Goal: Task Accomplishment & Management: Use online tool/utility

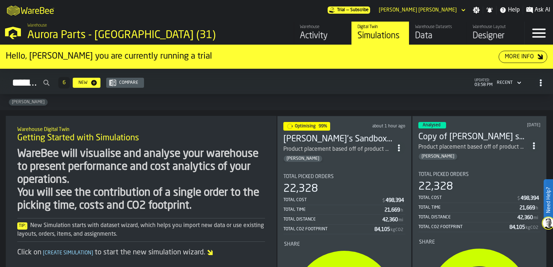
click at [311, 124] on span "Optimising" at bounding box center [305, 126] width 21 height 4
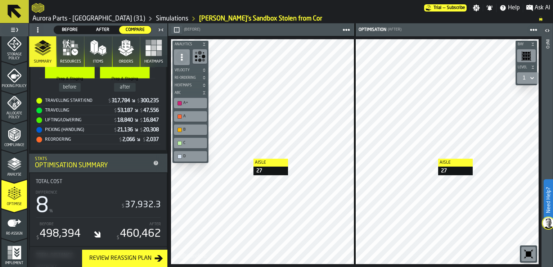
scroll to position [247, 0]
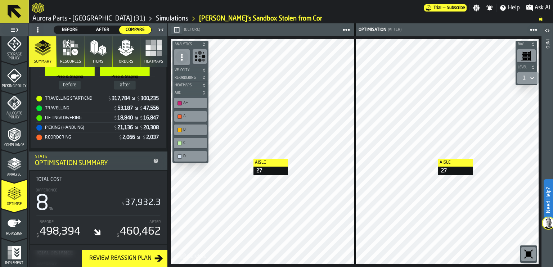
click at [154, 159] on icon at bounding box center [156, 161] width 6 height 6
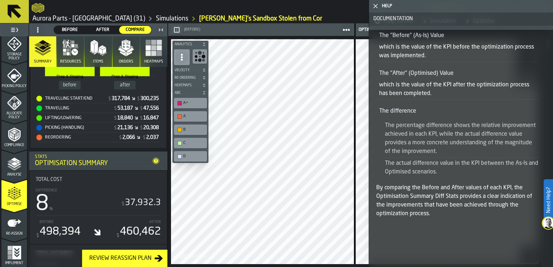
scroll to position [67, 0]
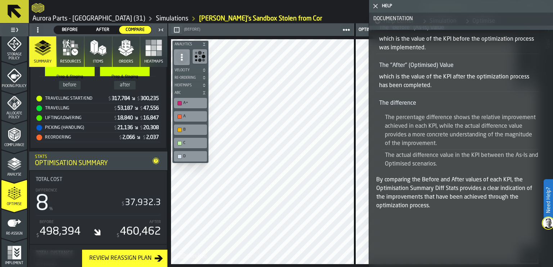
click at [375, 5] on polygon "button-toggle-Close me" at bounding box center [375, 6] width 5 height 5
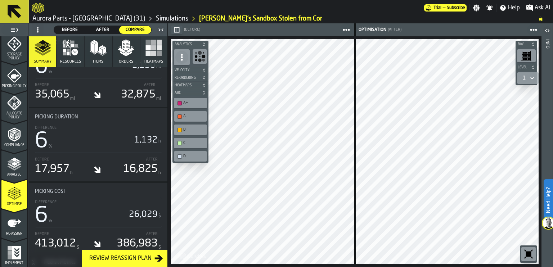
scroll to position [1129, 0]
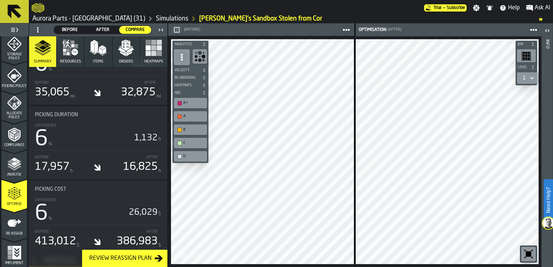
click at [134, 255] on div "Review Reassign Plan" at bounding box center [120, 258] width 68 height 9
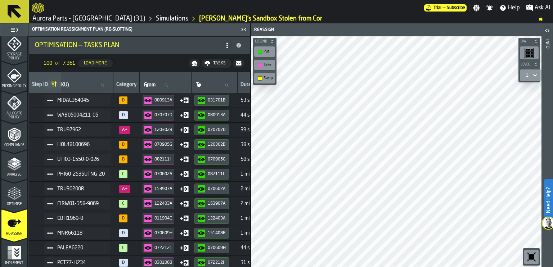
scroll to position [0, 0]
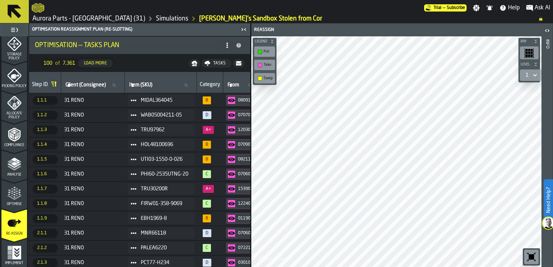
click at [117, 101] on span "31 RENO" at bounding box center [93, 101] width 58 height 6
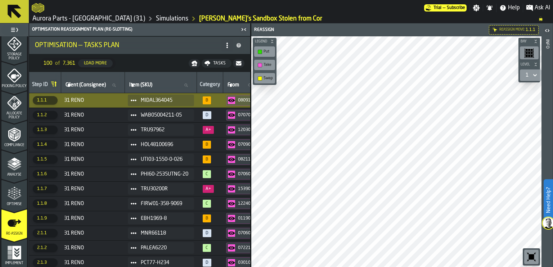
click at [209, 130] on span "A+" at bounding box center [208, 130] width 11 height 8
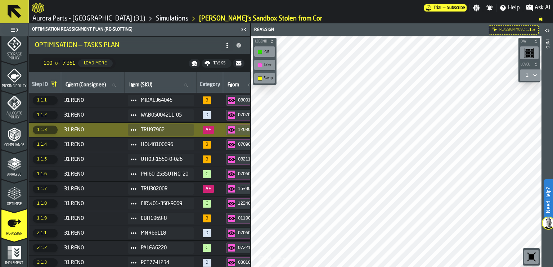
click at [159, 127] on span "TRU97962" at bounding box center [165, 130] width 48 height 6
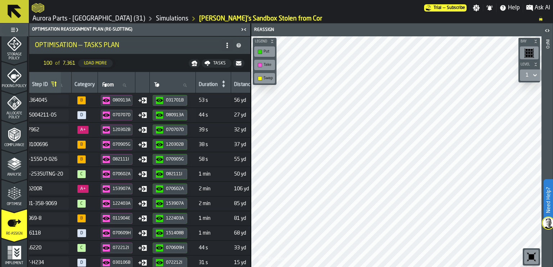
scroll to position [0, 126]
click at [12, 254] on icon "menu Implement" at bounding box center [16, 253] width 9 height 14
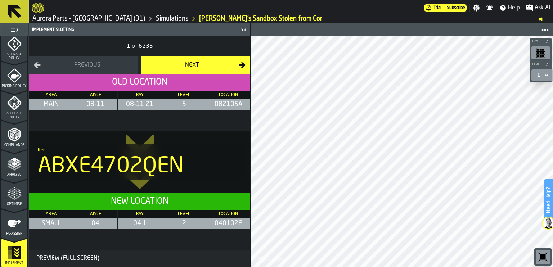
click at [12, 224] on icon "menu Re-assign" at bounding box center [15, 223] width 14 height 7
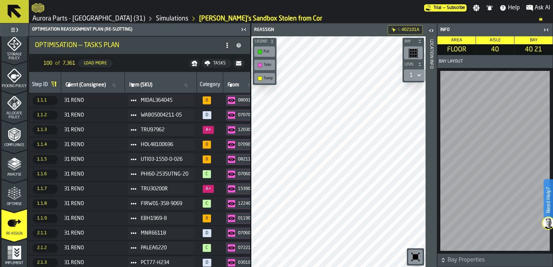
click at [546, 30] on icon "button-toggle-Close me" at bounding box center [546, 30] width 9 height 9
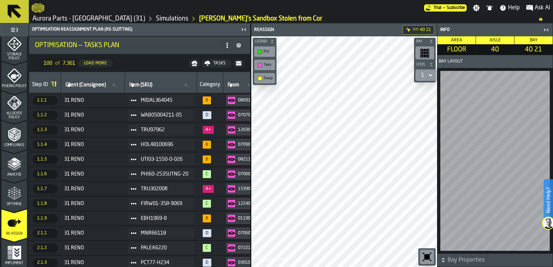
click at [268, 66] on div "Take" at bounding box center [268, 65] width 9 height 5
click at [546, 28] on icon "button-toggle-Close me" at bounding box center [546, 30] width 9 height 9
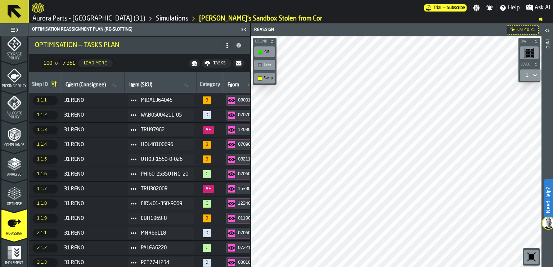
click at [270, 64] on div "Take" at bounding box center [268, 65] width 9 height 5
click at [108, 92] on th "Client (Consignee) Client (Consignee)" at bounding box center [93, 82] width 64 height 21
click at [104, 99] on span "31 RENO" at bounding box center [93, 101] width 58 height 6
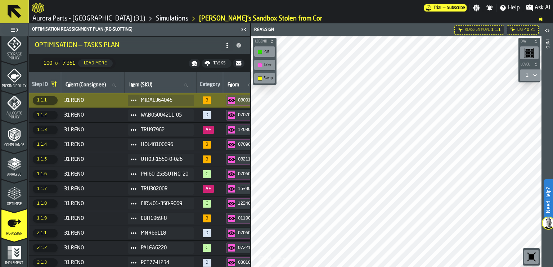
click at [103, 144] on span "31 RENO" at bounding box center [93, 145] width 58 height 6
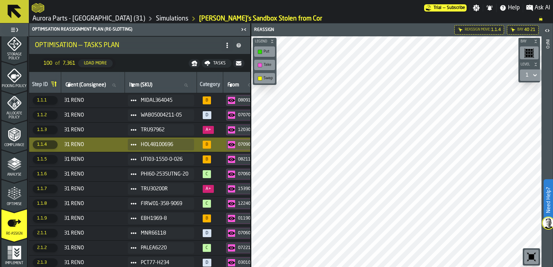
click at [108, 189] on span "31 RENO" at bounding box center [93, 189] width 58 height 6
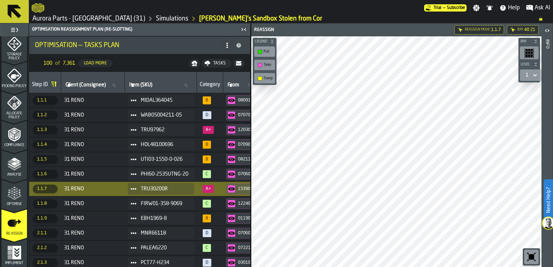
click at [109, 217] on span "31 RENO" at bounding box center [93, 219] width 58 height 6
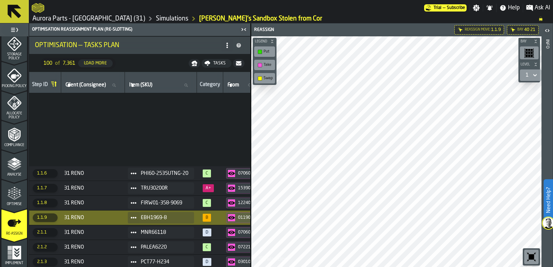
scroll to position [121, 0]
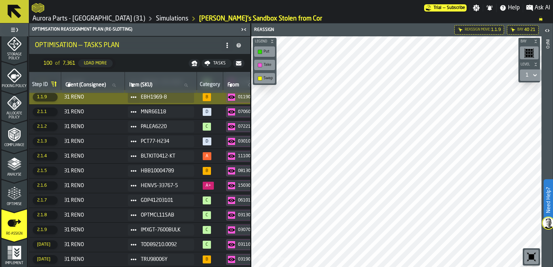
click at [115, 208] on td "31 RENO" at bounding box center [93, 215] width 64 height 15
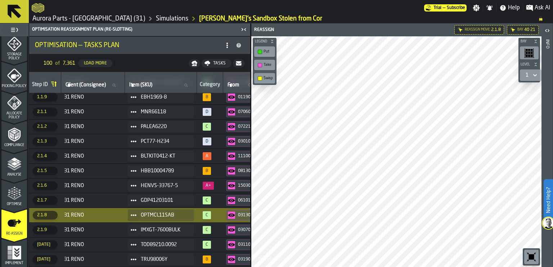
click at [110, 144] on td "31 RENO" at bounding box center [93, 141] width 64 height 15
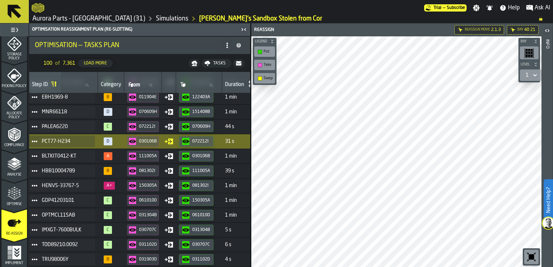
scroll to position [121, 99]
click at [87, 112] on span "MNR66118" at bounding box center [66, 112] width 48 height 6
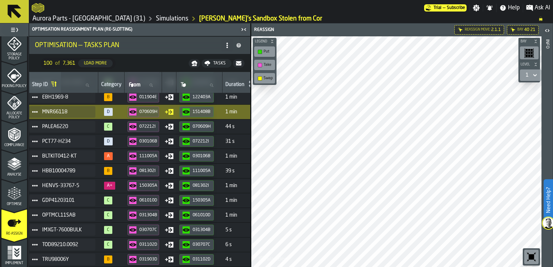
scroll to position [121, 0]
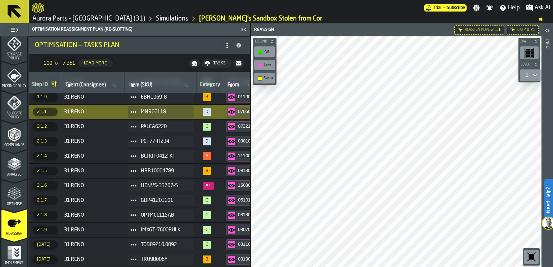
click at [42, 123] on span "2.1.2" at bounding box center [45, 126] width 25 height 9
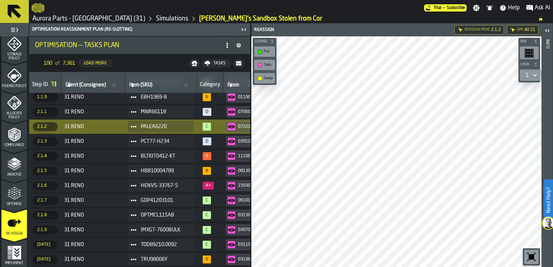
click at [171, 118] on td "MNR66118" at bounding box center [161, 112] width 72 height 15
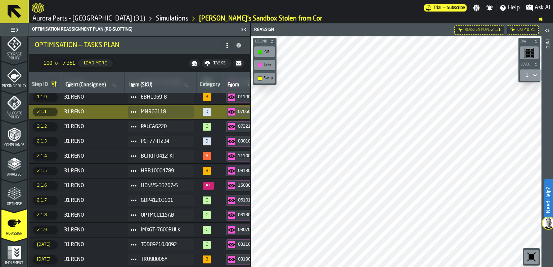
click at [171, 118] on td "MNR66118" at bounding box center [161, 112] width 72 height 15
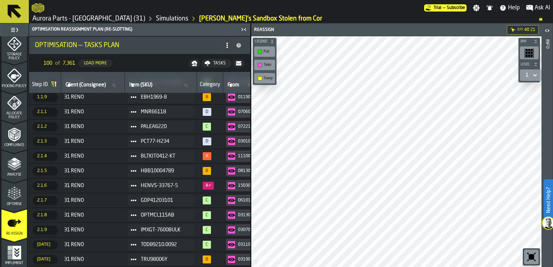
click at [148, 66] on nav "100 of 7,361 Load More Tasks" at bounding box center [139, 63] width 221 height 17
click at [95, 62] on div "Load More" at bounding box center [95, 63] width 29 height 5
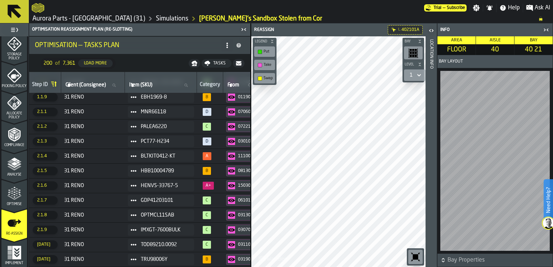
click at [443, 257] on icon "button-" at bounding box center [443, 260] width 7 height 7
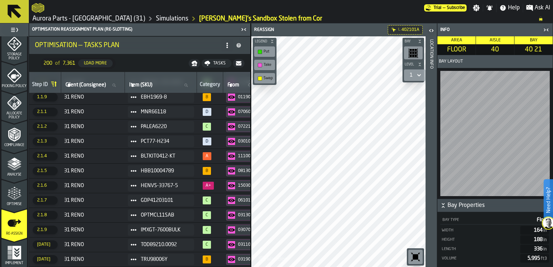
click at [430, 29] on icon "button-toggle-Open" at bounding box center [431, 30] width 9 height 9
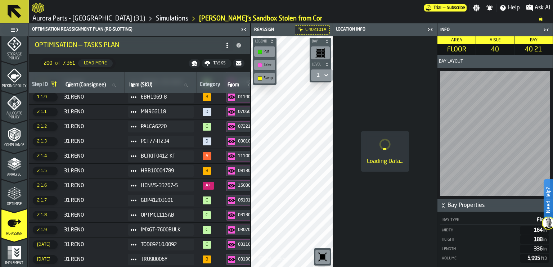
click at [430, 29] on icon "button-toggle-Close me" at bounding box center [429, 29] width 2 height 3
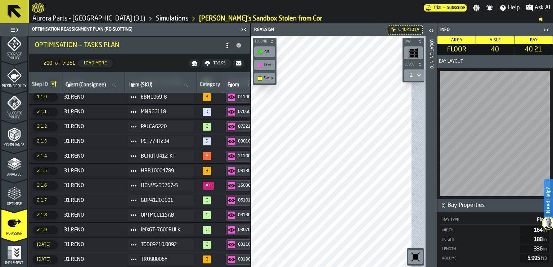
click at [549, 30] on icon "button-toggle-Close me" at bounding box center [546, 30] width 9 height 9
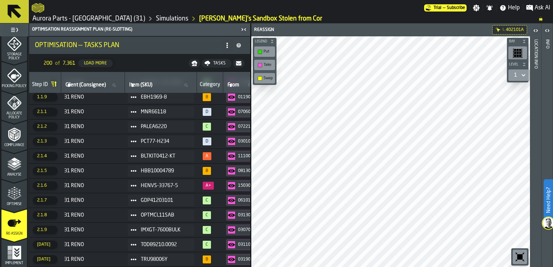
click at [548, 41] on div "Info" at bounding box center [547, 152] width 5 height 228
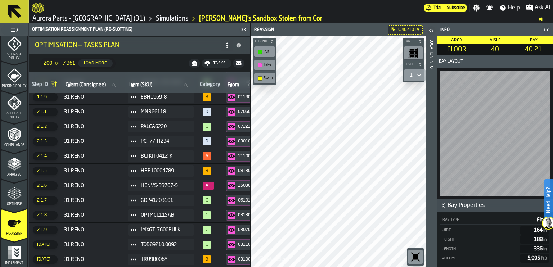
click at [545, 27] on icon "button-toggle-Close me" at bounding box center [546, 30] width 9 height 9
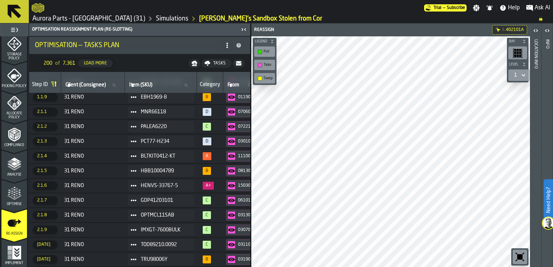
click at [211, 63] on div "Tasks" at bounding box center [219, 63] width 18 height 5
click at [211, 61] on span "Download (csv)" at bounding box center [211, 63] width 33 height 6
click at [58, 21] on link "Aurora Parts - [GEOGRAPHIC_DATA] (31)" at bounding box center [88, 19] width 113 height 8
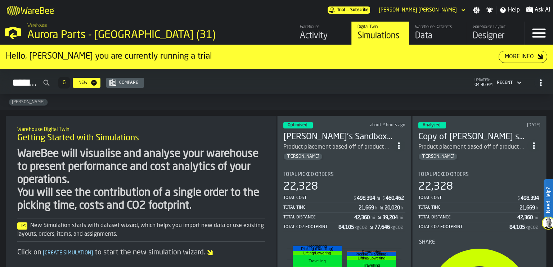
scroll to position [19, 0]
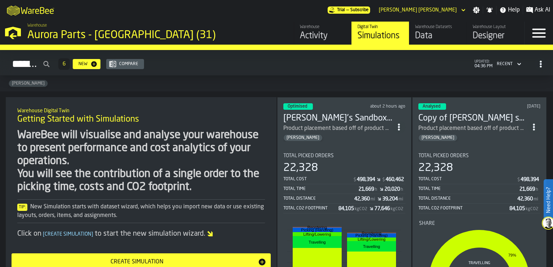
click at [399, 126] on circle "ItemListCard-DashboardItemContainer" at bounding box center [399, 127] width 2 height 2
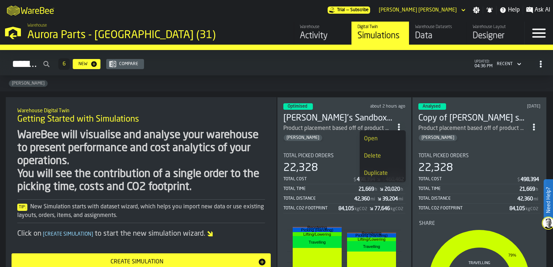
click at [304, 147] on section "Total Picked Orders 22,328 Total Cost $ 498,394 $ 460,462 Total Time 21,669 h 2…" at bounding box center [344, 250] width 122 height 206
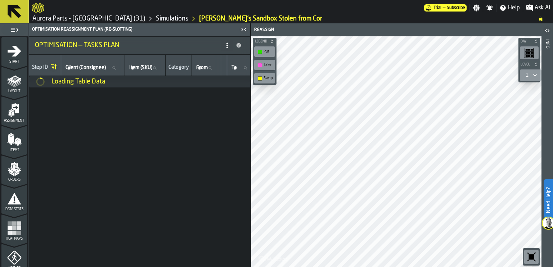
click at [225, 46] on icon at bounding box center [227, 45] width 6 height 6
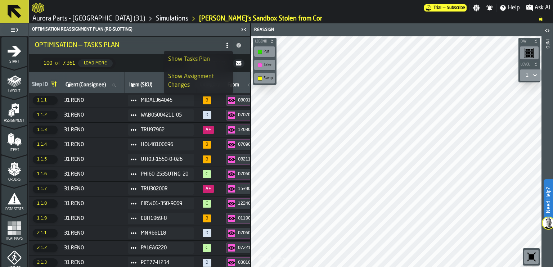
click at [196, 59] on div "Show Tasks Plan" at bounding box center [198, 59] width 60 height 9
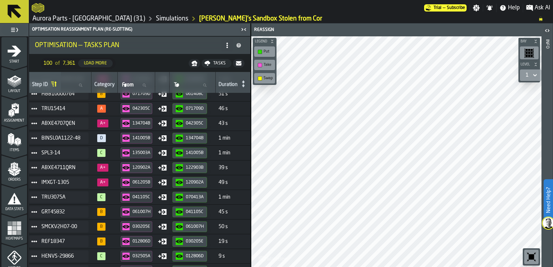
scroll to position [445, 0]
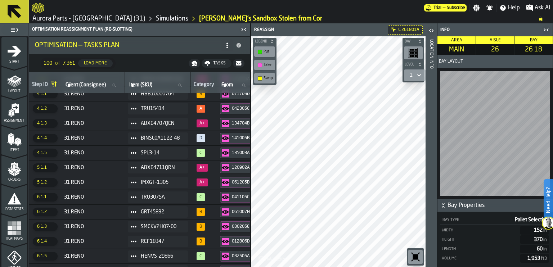
click at [229, 167] on icon "button-120902A" at bounding box center [225, 167] width 7 height 7
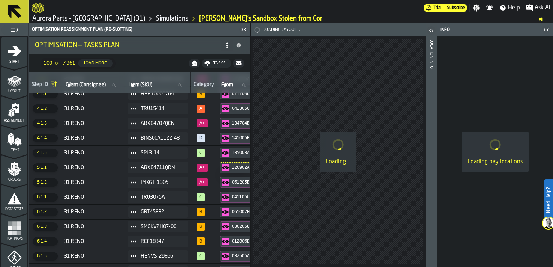
click at [545, 30] on icon "button-toggle-Close me" at bounding box center [545, 29] width 2 height 3
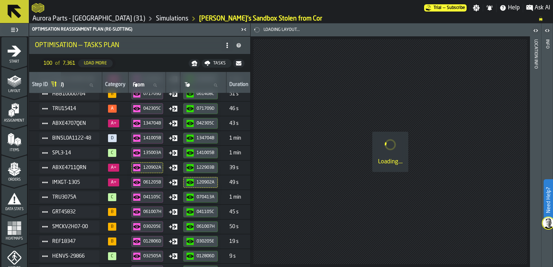
scroll to position [445, 89]
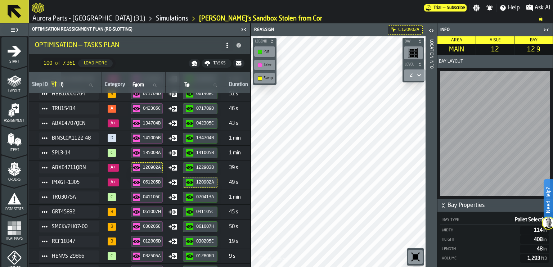
click at [429, 32] on icon "button-toggle-Open" at bounding box center [431, 30] width 9 height 9
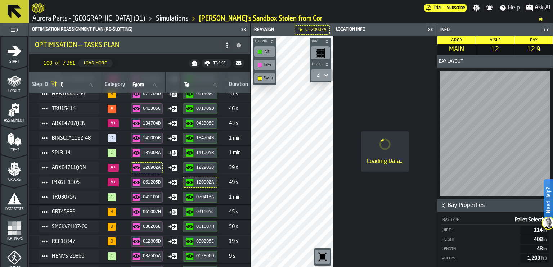
click at [429, 32] on icon "button-toggle-Close me" at bounding box center [430, 29] width 9 height 9
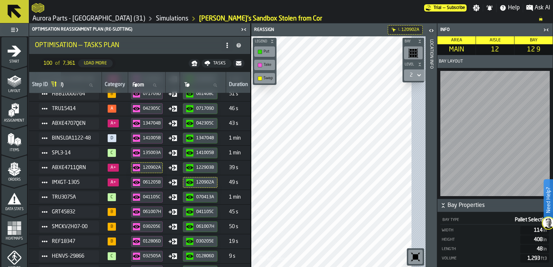
click at [546, 32] on icon "button-toggle-Close me" at bounding box center [546, 30] width 9 height 9
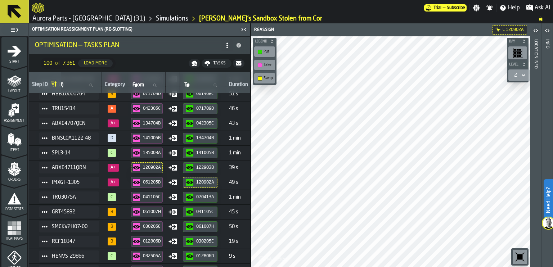
click at [15, 176] on icon "menu Orders" at bounding box center [14, 169] width 14 height 14
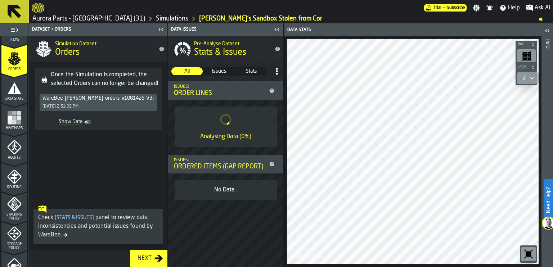
scroll to position [111, 0]
click at [13, 147] on icon "menu Agents" at bounding box center [14, 147] width 14 height 14
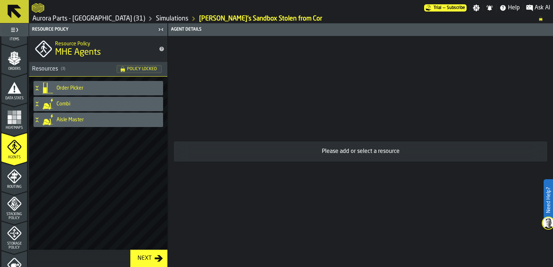
click at [52, 87] on icon at bounding box center [48, 88] width 12 height 12
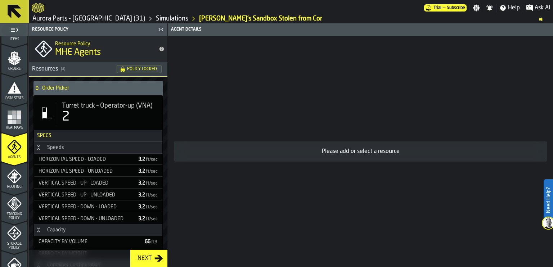
click at [153, 259] on div "Next" at bounding box center [145, 258] width 20 height 9
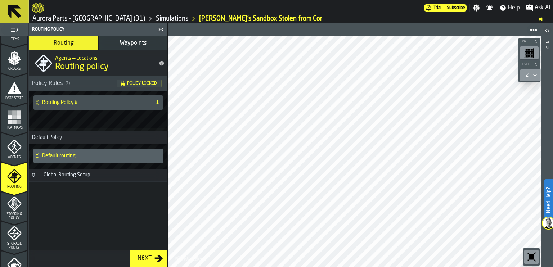
click at [18, 149] on icon "menu Agents" at bounding box center [14, 147] width 14 height 14
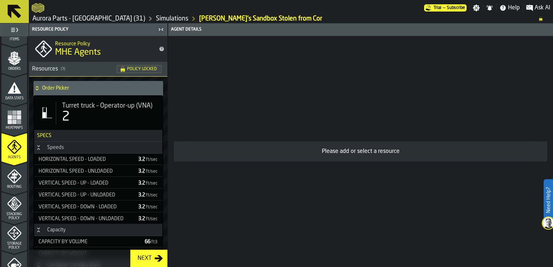
click at [99, 110] on div "2" at bounding box center [109, 117] width 95 height 14
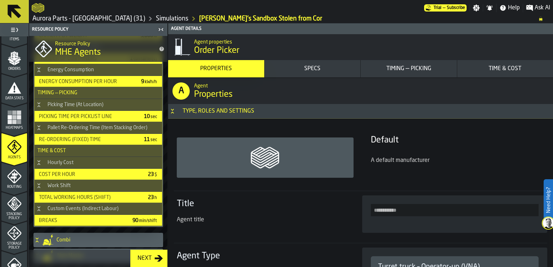
scroll to position [229, 0]
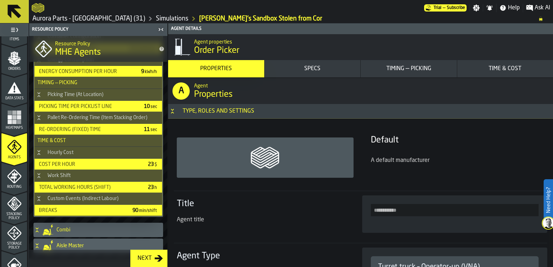
click at [408, 67] on div "Timing — Picking" at bounding box center [409, 68] width 90 height 9
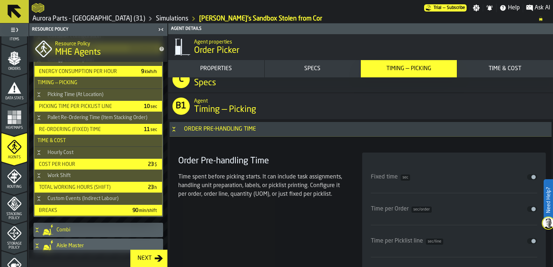
scroll to position [2142, 0]
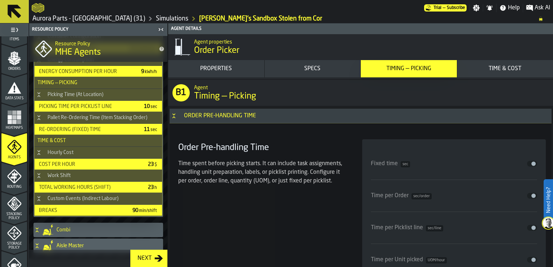
click at [489, 64] on button "Time & Cost" at bounding box center [505, 68] width 96 height 17
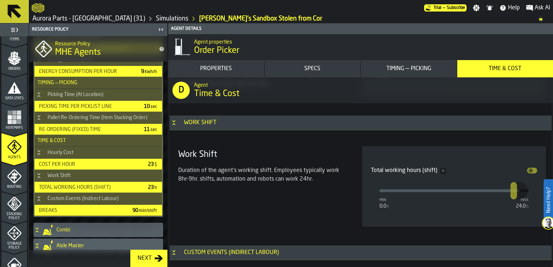
scroll to position [4102, 0]
click at [10, 179] on icon "menu Routing" at bounding box center [14, 176] width 14 height 14
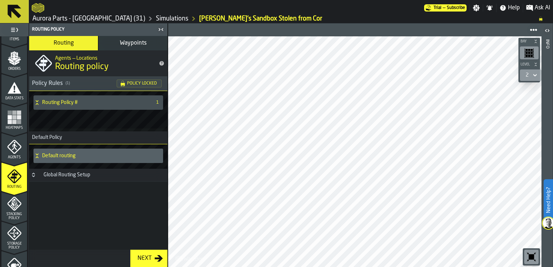
click at [12, 206] on icon "menu Stacking Policy" at bounding box center [14, 204] width 14 height 14
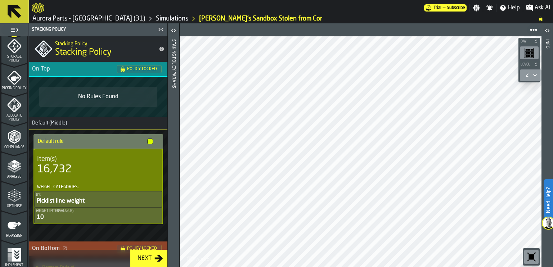
scroll to position [300, 0]
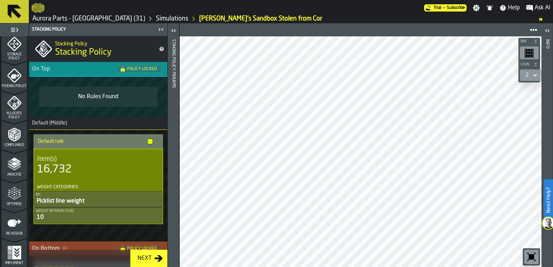
click at [14, 164] on polygon "menu Analyse" at bounding box center [14, 164] width 7 height 4
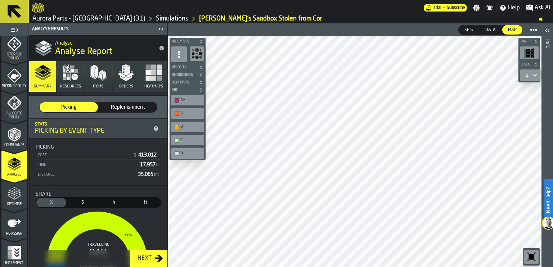
scroll to position [0, 0]
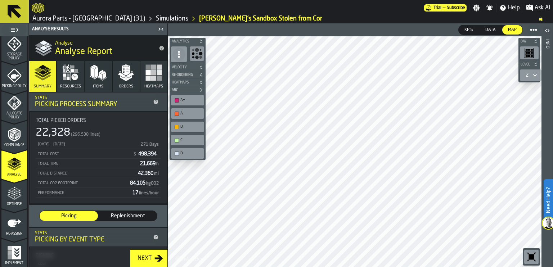
click at [69, 69] on icon "button" at bounding box center [70, 72] width 17 height 17
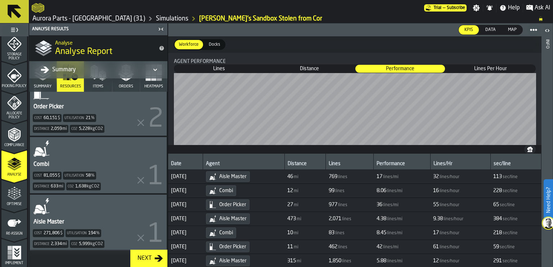
scroll to position [246, 0]
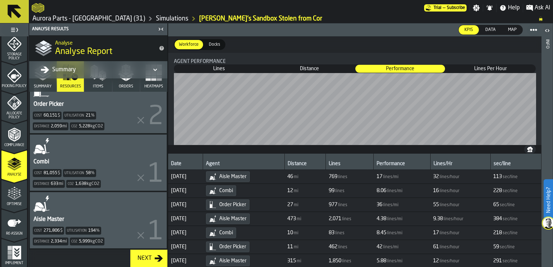
click at [148, 254] on button "Next" at bounding box center [148, 258] width 37 height 17
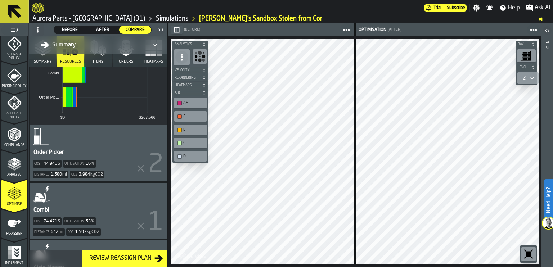
scroll to position [221, 0]
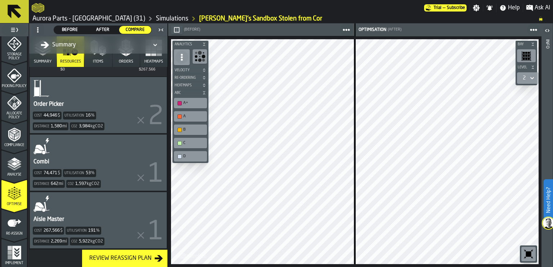
click at [13, 161] on icon "menu Analyse" at bounding box center [14, 164] width 14 height 14
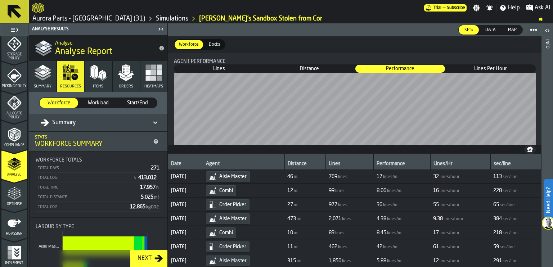
click at [13, 113] on span "Allocate Policy" at bounding box center [14, 116] width 26 height 8
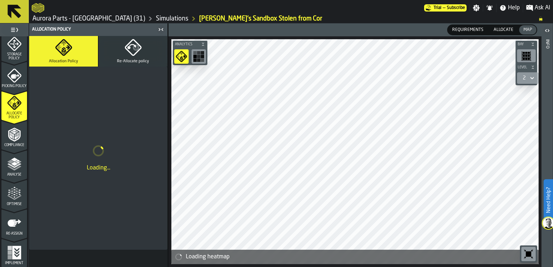
scroll to position [198, 0]
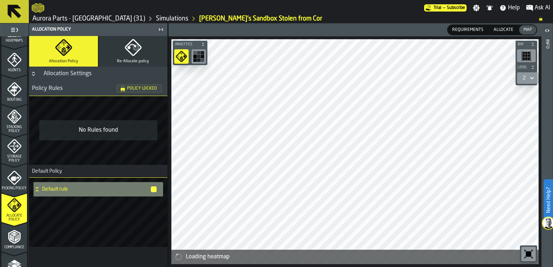
click at [15, 143] on icon "menu Storage Policy" at bounding box center [14, 146] width 14 height 14
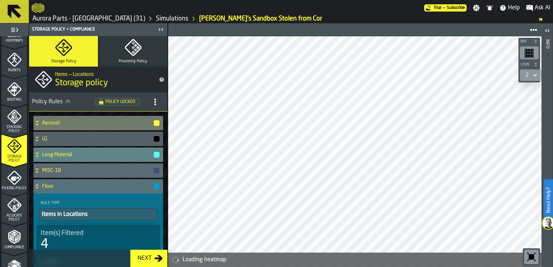
click at [74, 157] on h4 "Long Material" at bounding box center [97, 155] width 111 height 6
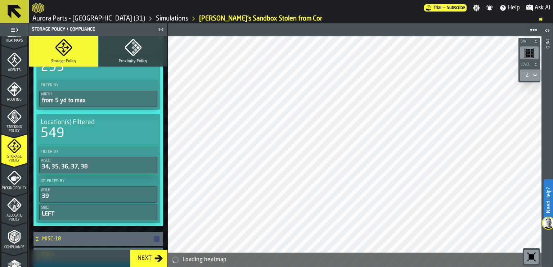
scroll to position [150, 0]
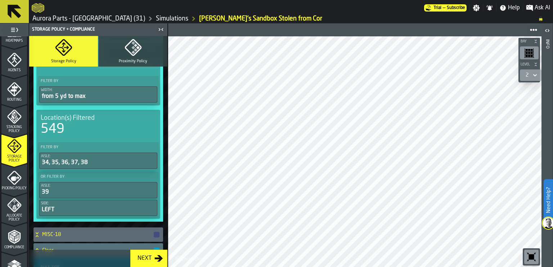
click at [57, 175] on label "OR Filter By" at bounding box center [98, 177] width 118 height 8
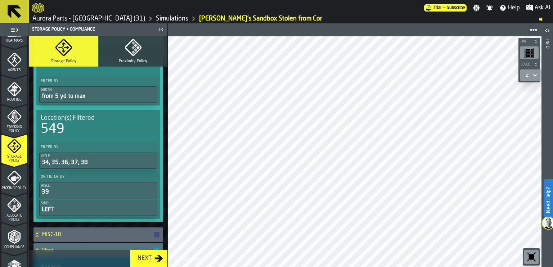
click at [10, 171] on icon "menu Picking Policy" at bounding box center [14, 178] width 14 height 14
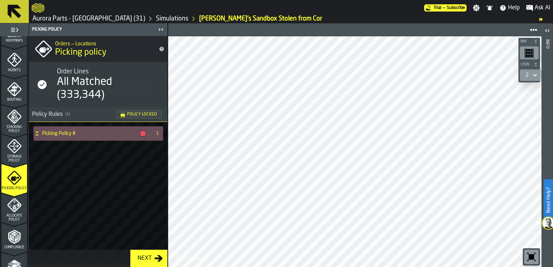
scroll to position [300, 0]
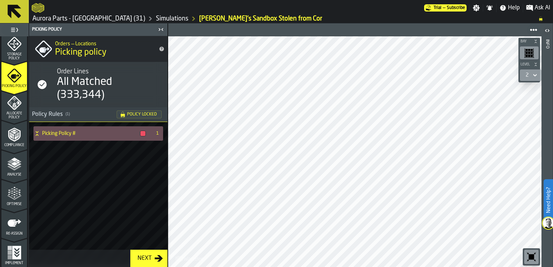
click at [15, 195] on polygon "menu Optimise" at bounding box center [16, 195] width 2 height 1
click at [14, 221] on icon "menu Re-assign" at bounding box center [15, 223] width 14 height 7
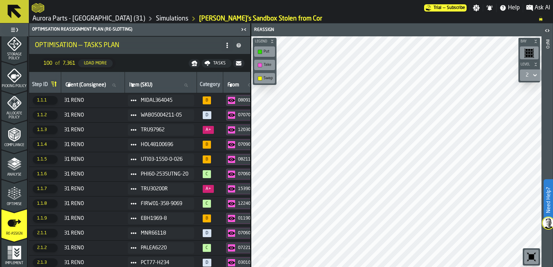
click at [243, 29] on icon "button-toggle-Close me" at bounding box center [243, 29] width 2 height 3
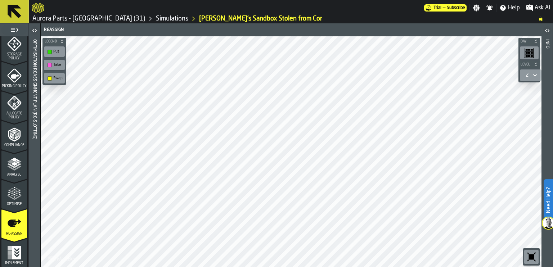
click at [35, 30] on icon "button-toggle-Open" at bounding box center [34, 30] width 9 height 9
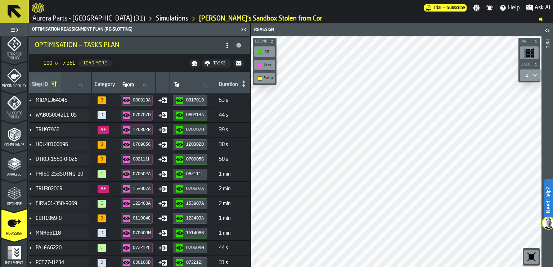
scroll to position [0, 0]
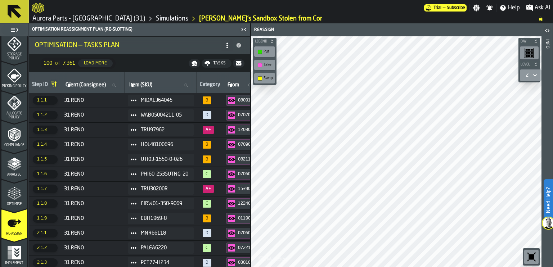
click at [153, 151] on td "HOL48100696" at bounding box center [161, 144] width 72 height 15
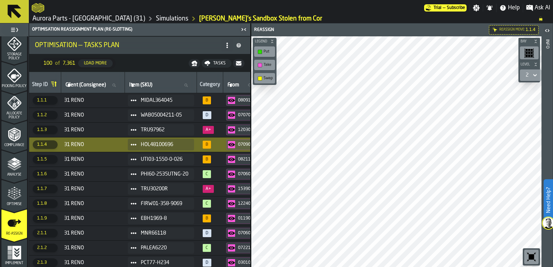
click at [265, 79] on div "Swap" at bounding box center [268, 78] width 9 height 5
click at [262, 50] on div "Put" at bounding box center [265, 52] width 18 height 8
click at [268, 66] on div "Take" at bounding box center [268, 65] width 9 height 5
click at [176, 142] on span "HOL48100696" at bounding box center [165, 145] width 48 height 6
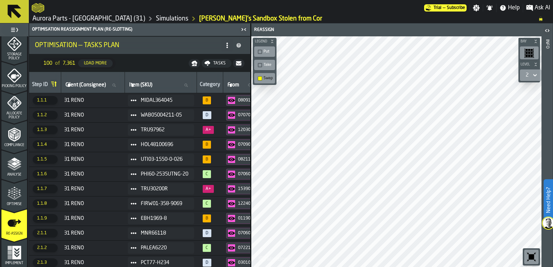
click at [94, 64] on div "Load More" at bounding box center [95, 63] width 29 height 5
